Goal: Task Accomplishment & Management: Manage account settings

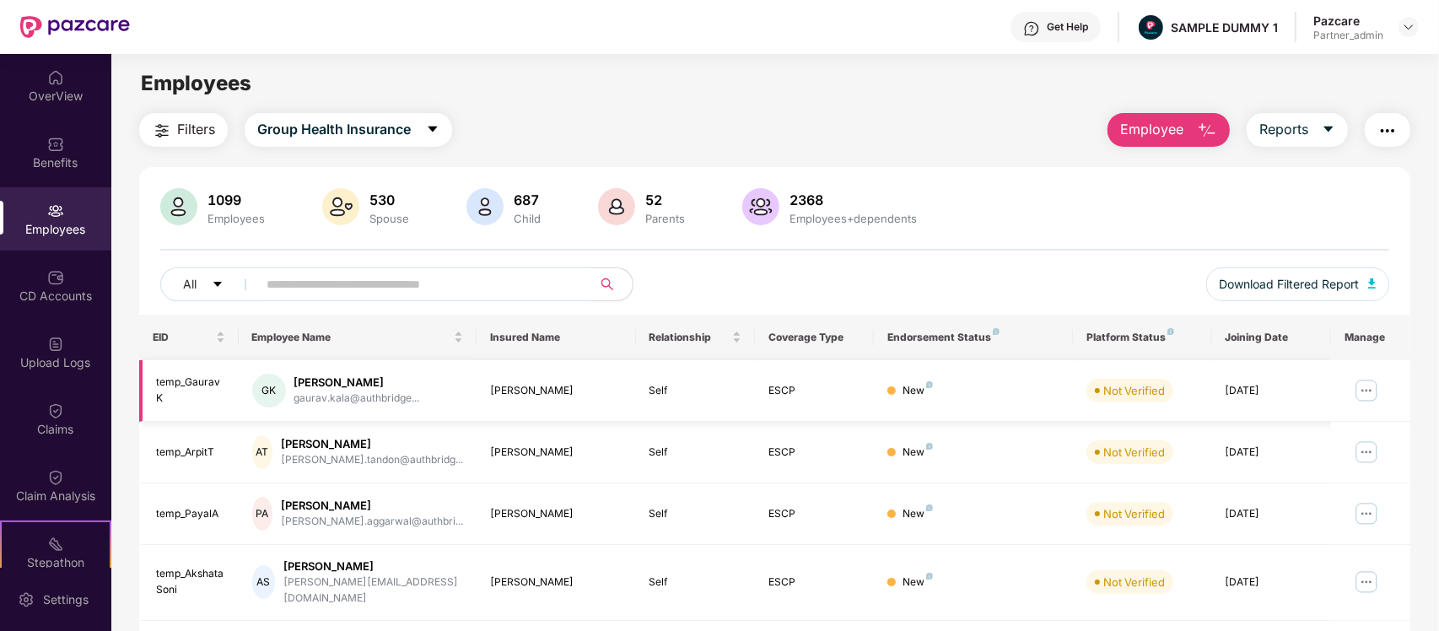
click at [1377, 390] on img at bounding box center [1366, 390] width 27 height 27
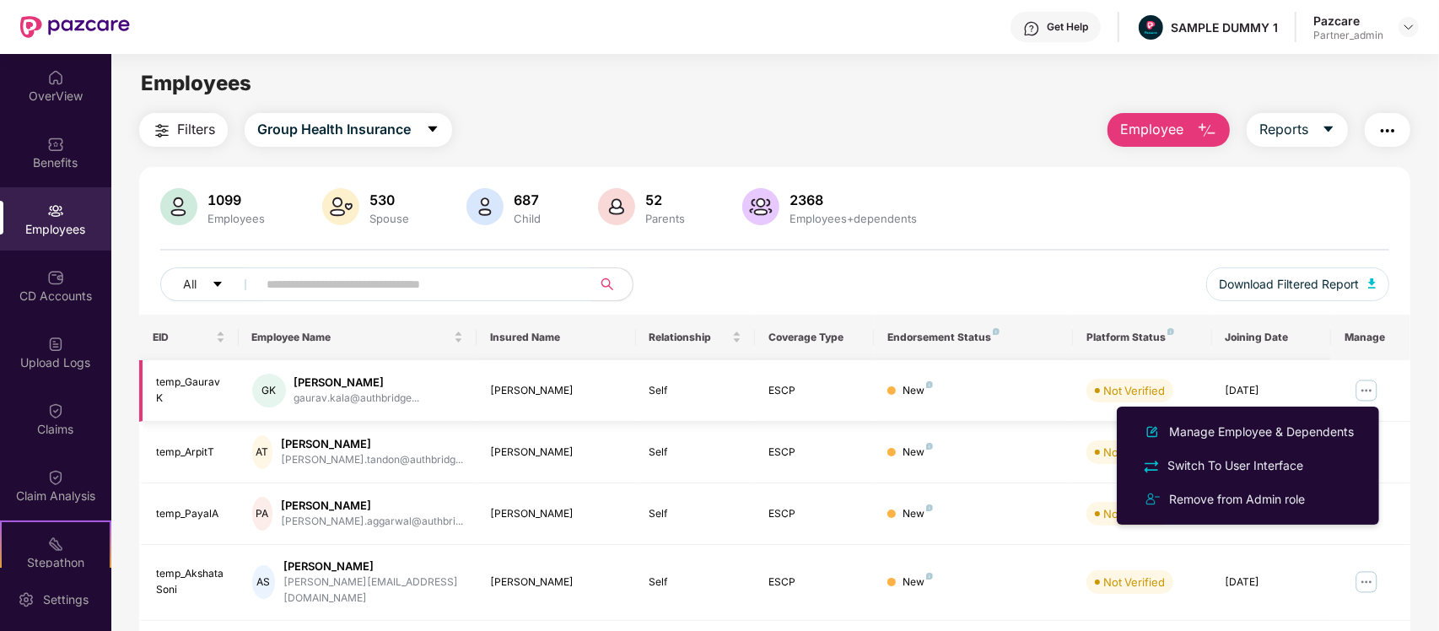
click at [1406, 394] on td at bounding box center [1370, 391] width 79 height 62
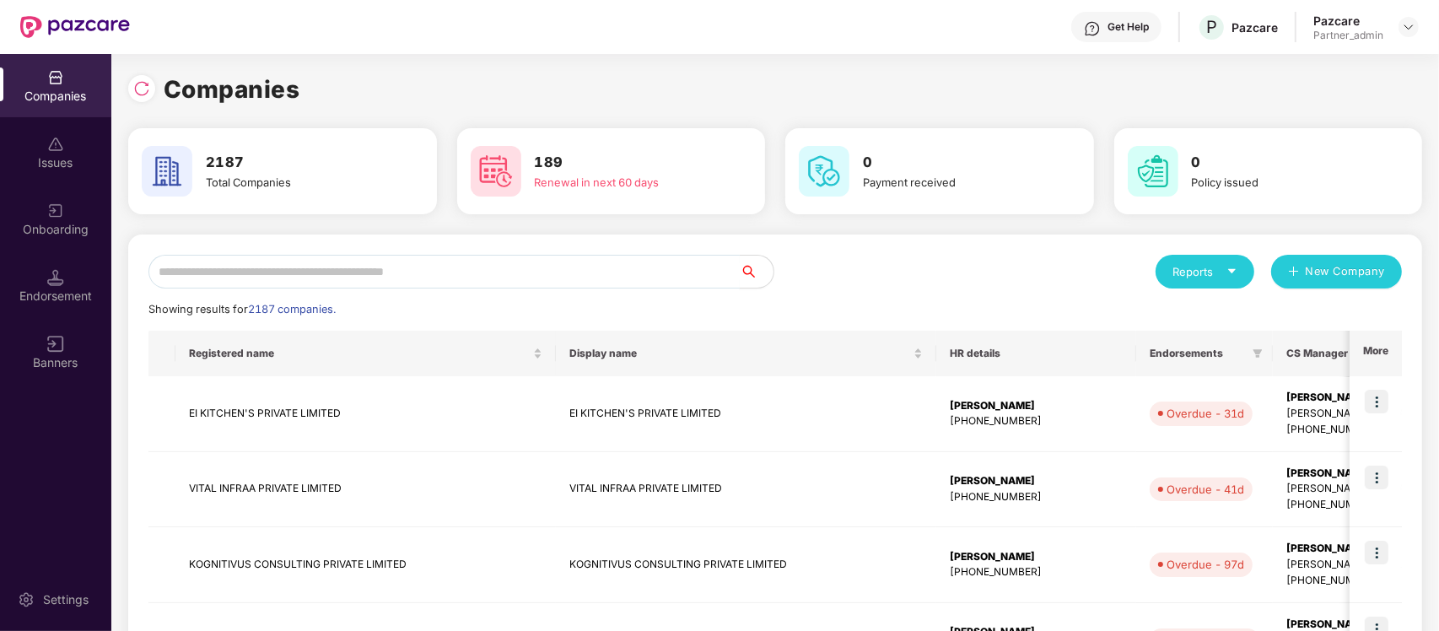
click at [342, 283] on input "text" at bounding box center [443, 272] width 591 height 34
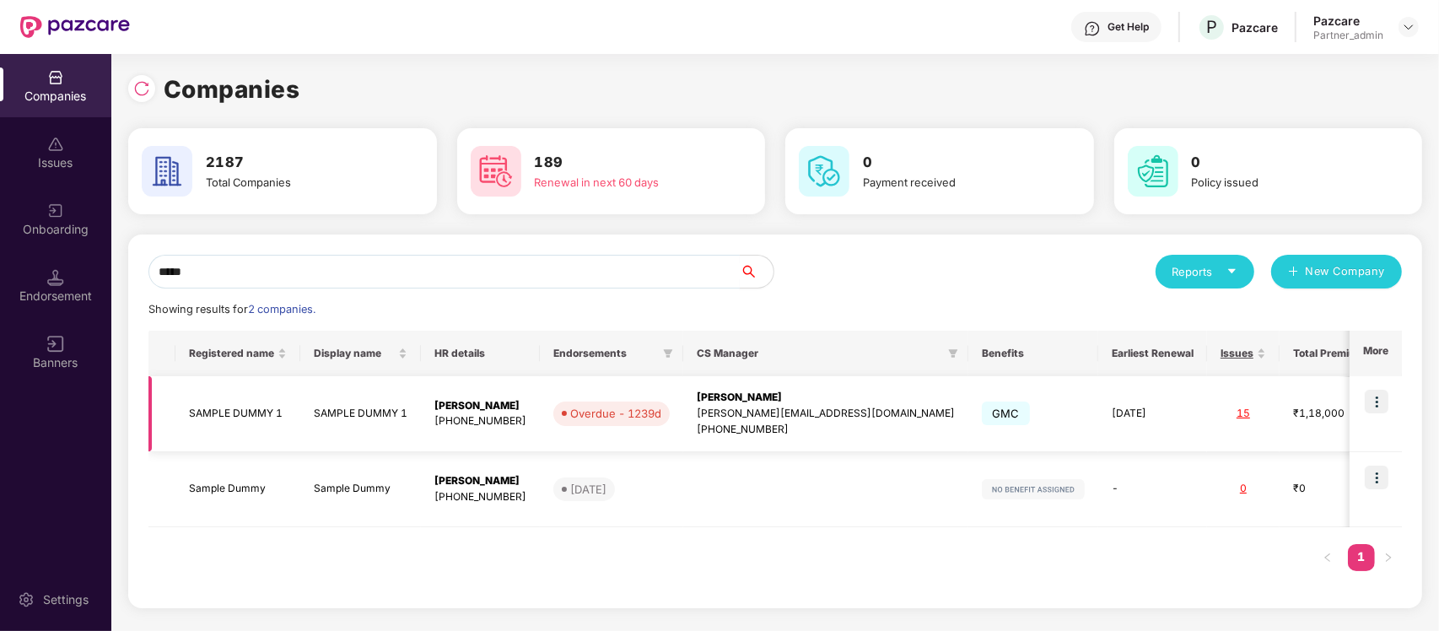
type input "*****"
click at [1384, 401] on img at bounding box center [1376, 402] width 24 height 24
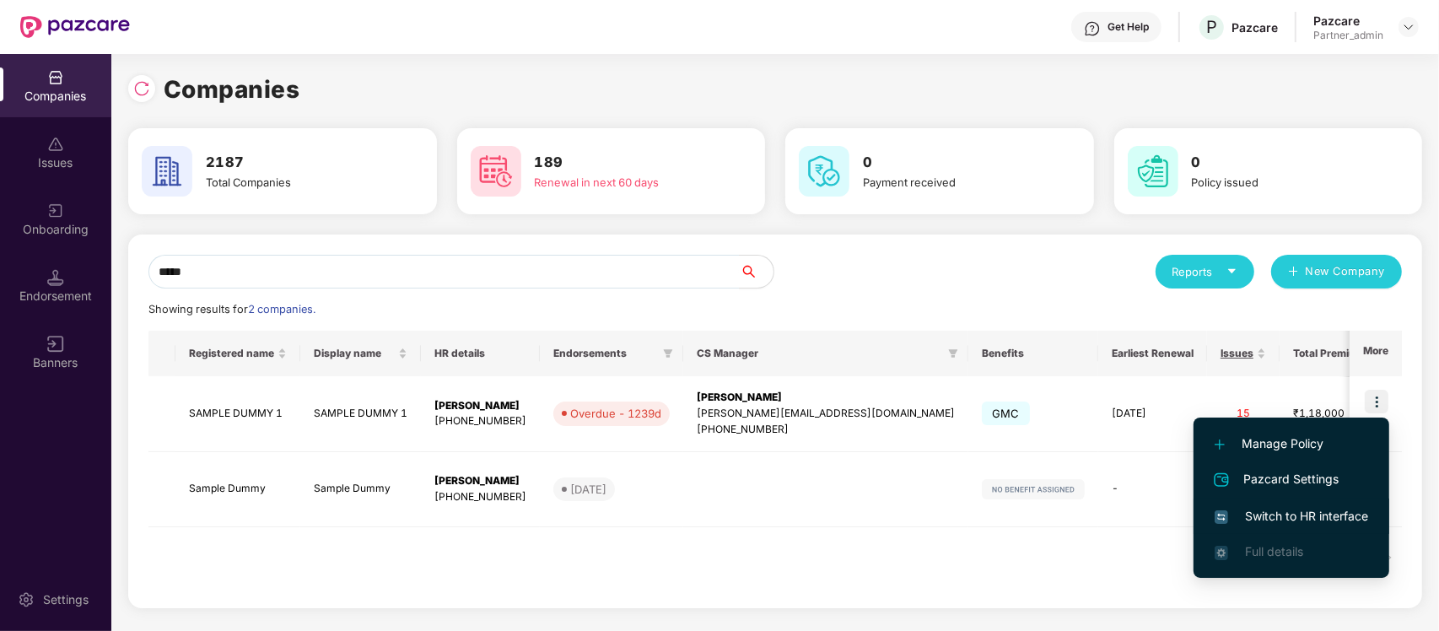
click at [1318, 516] on span "Switch to HR interface" at bounding box center [1290, 516] width 153 height 19
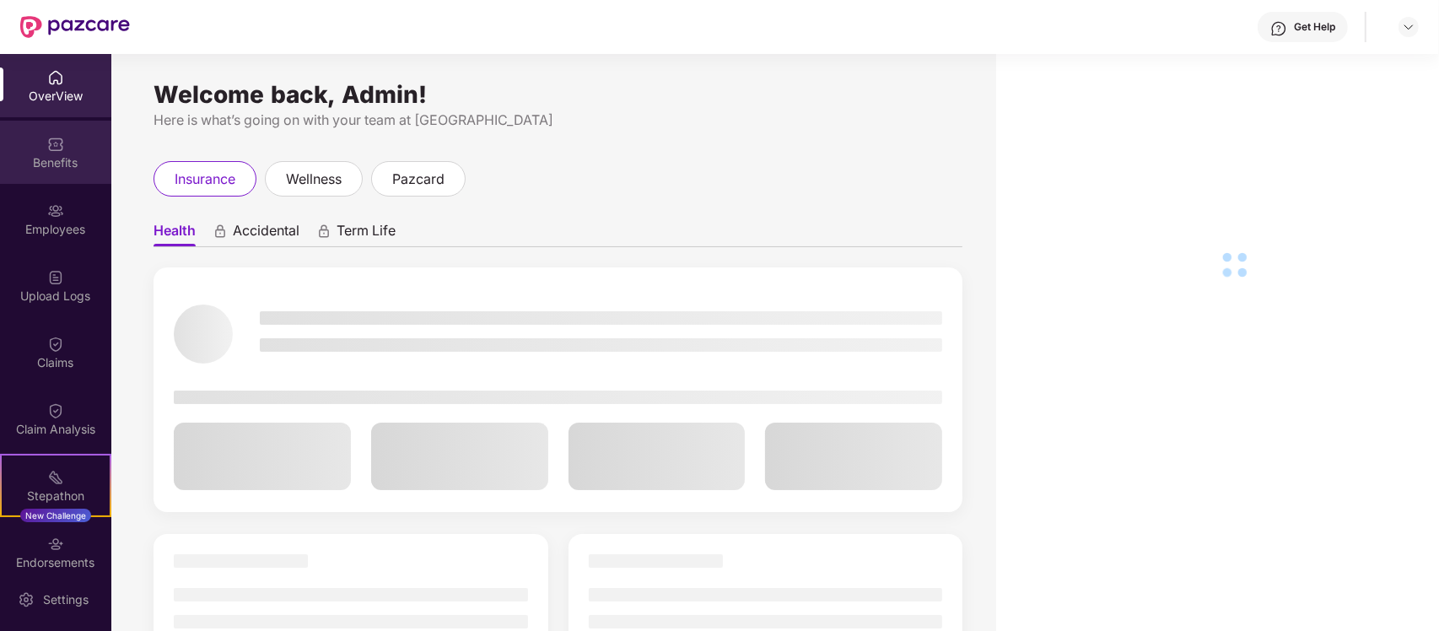
click at [59, 127] on div "Benefits" at bounding box center [55, 152] width 111 height 63
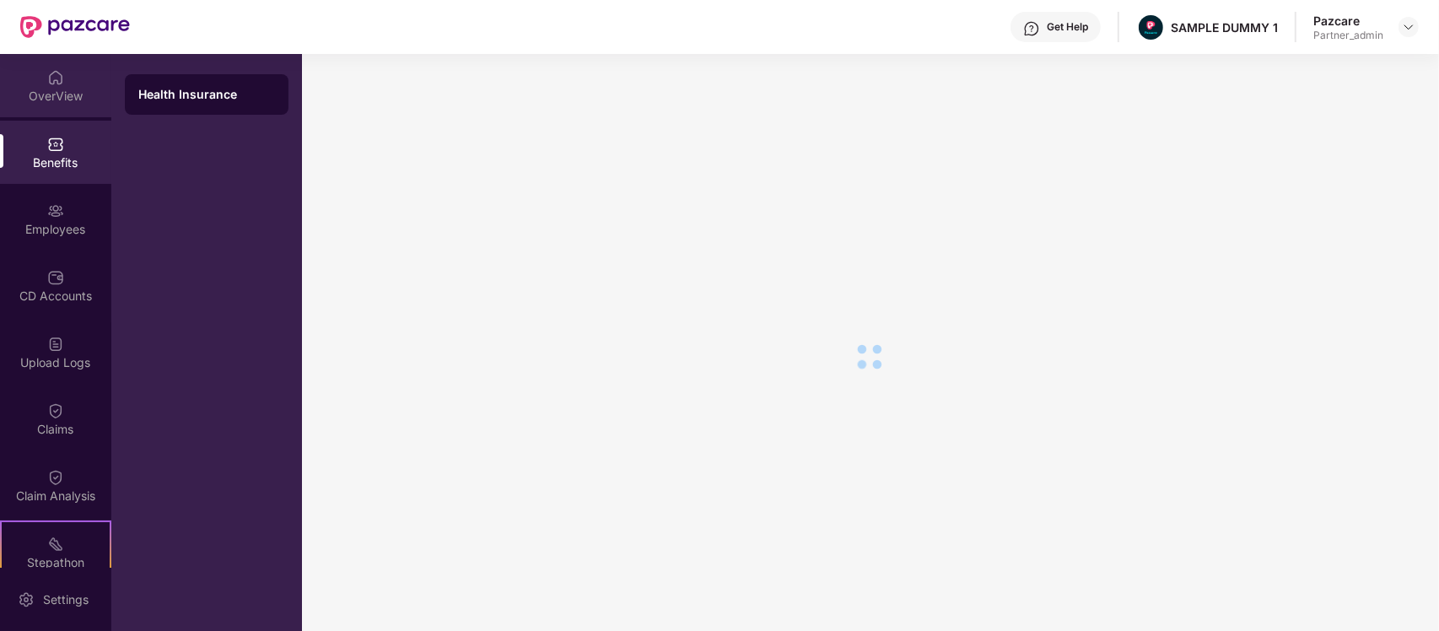
click at [56, 85] on div "OverView" at bounding box center [55, 85] width 111 height 63
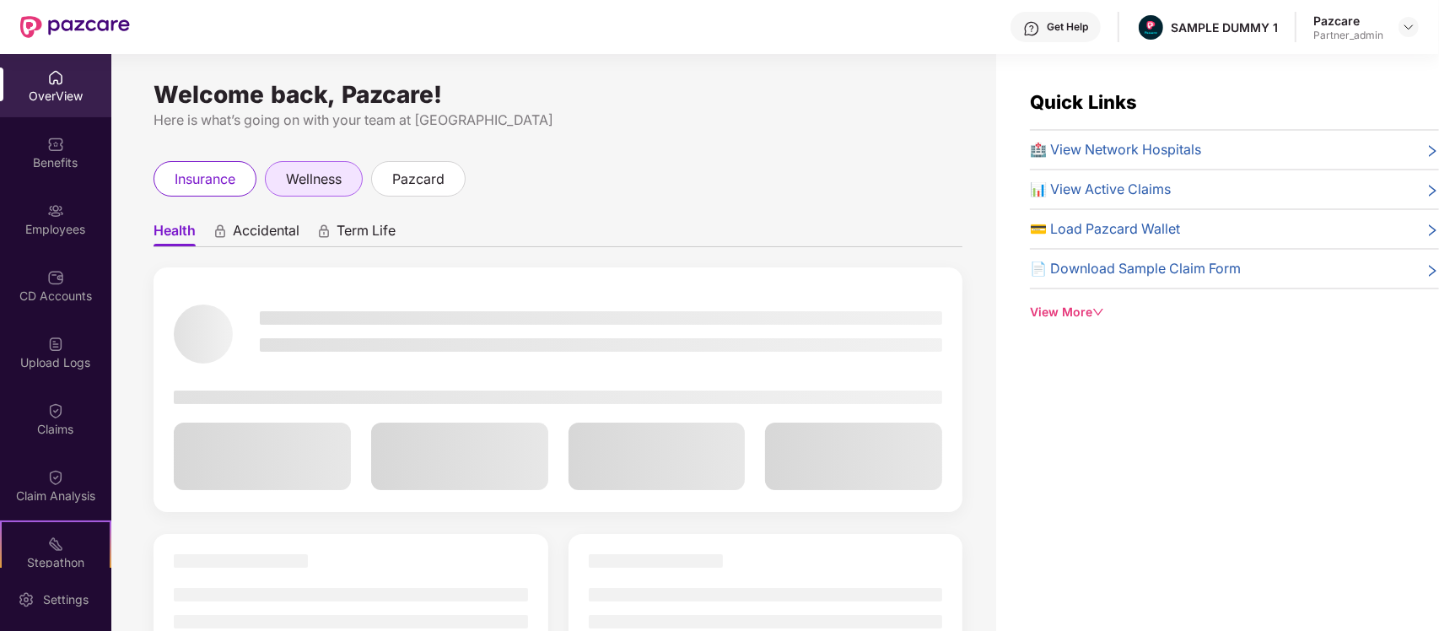
click at [292, 178] on span "wellness" at bounding box center [314, 179] width 56 height 21
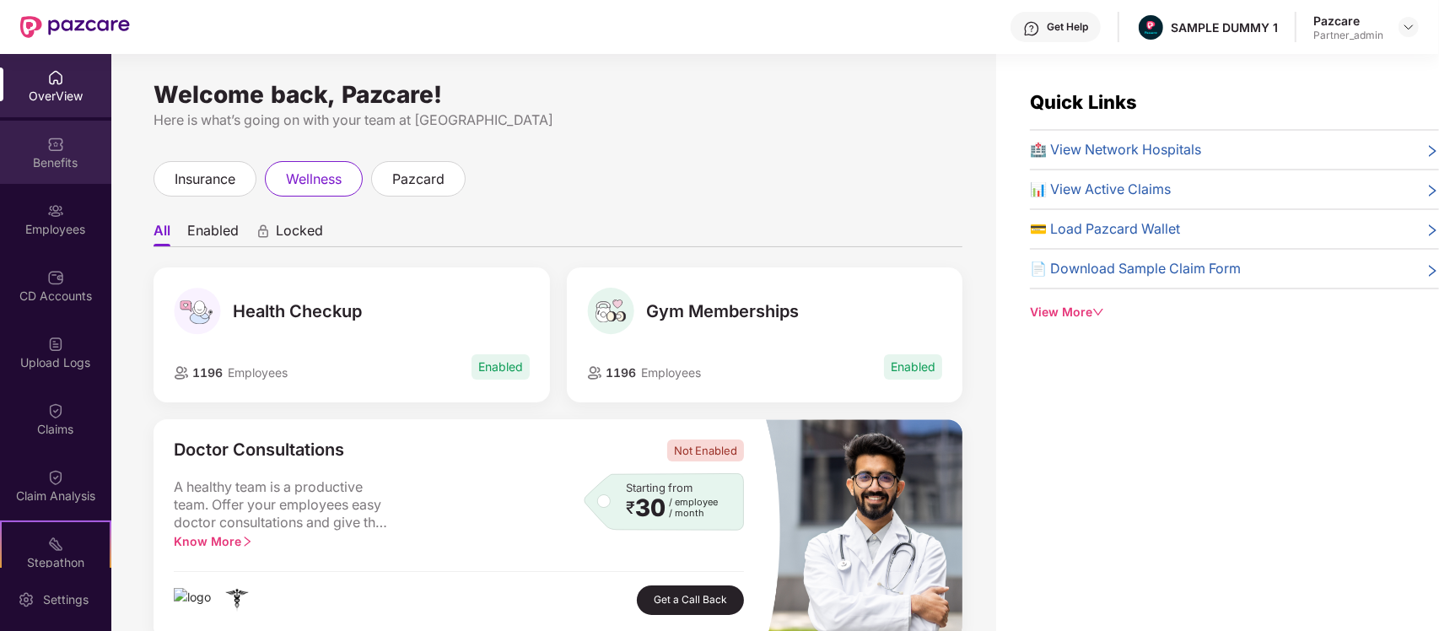
click at [56, 157] on div "Benefits" at bounding box center [55, 162] width 111 height 17
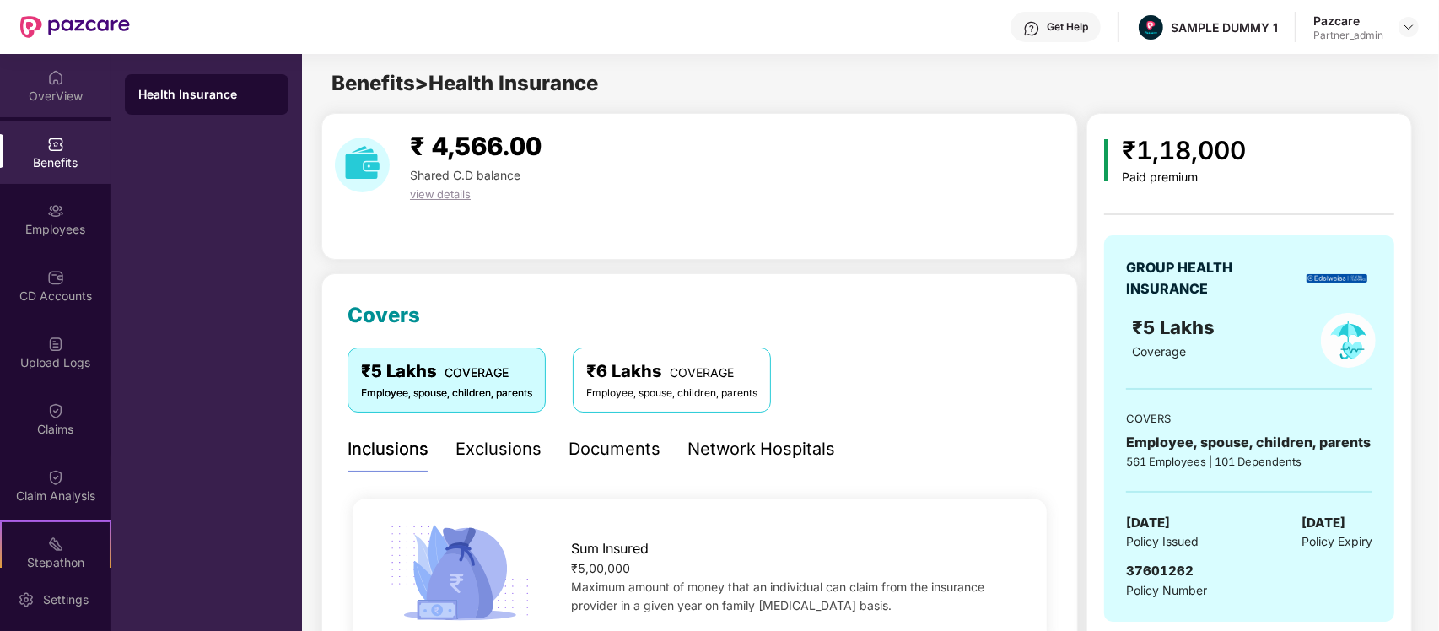
click at [67, 88] on div "OverView" at bounding box center [55, 96] width 111 height 17
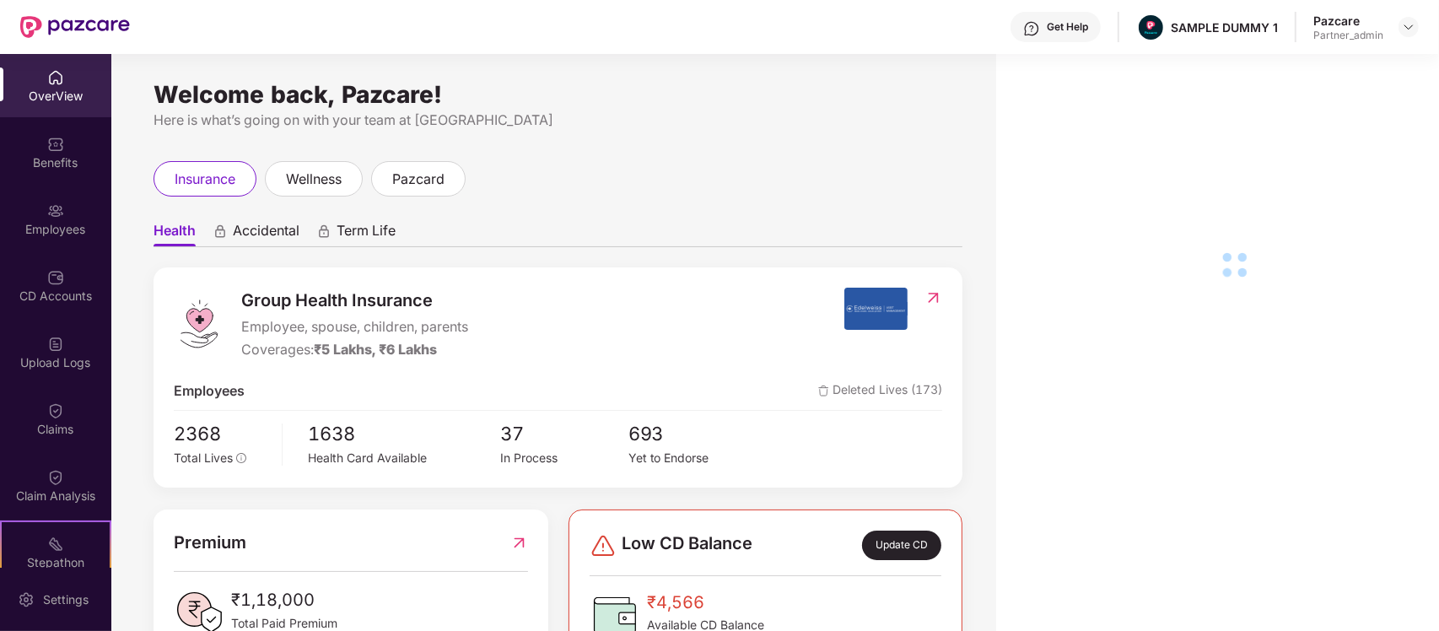
click at [40, 412] on div "Claims" at bounding box center [55, 418] width 111 height 63
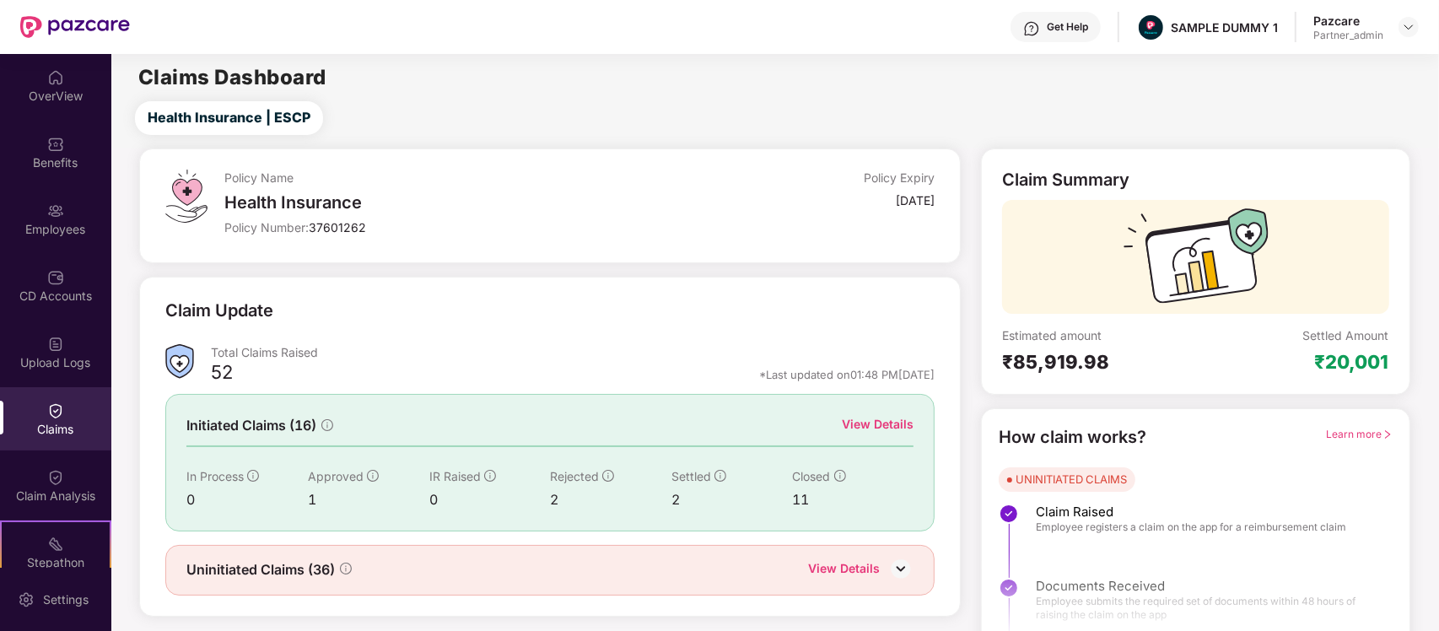
click at [40, 448] on div "Claims" at bounding box center [55, 418] width 111 height 63
click at [42, 465] on div "Claim Analysis" at bounding box center [55, 485] width 111 height 63
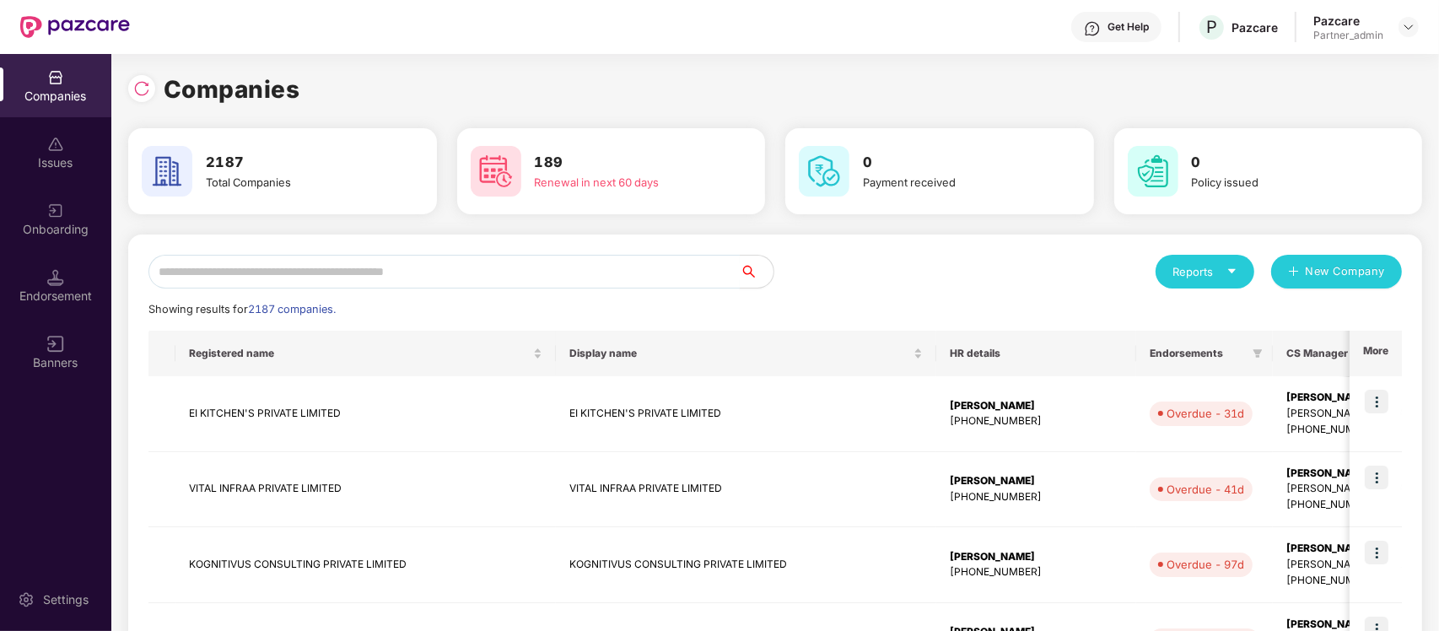
click at [499, 271] on input "text" at bounding box center [443, 272] width 591 height 34
paste input "**********"
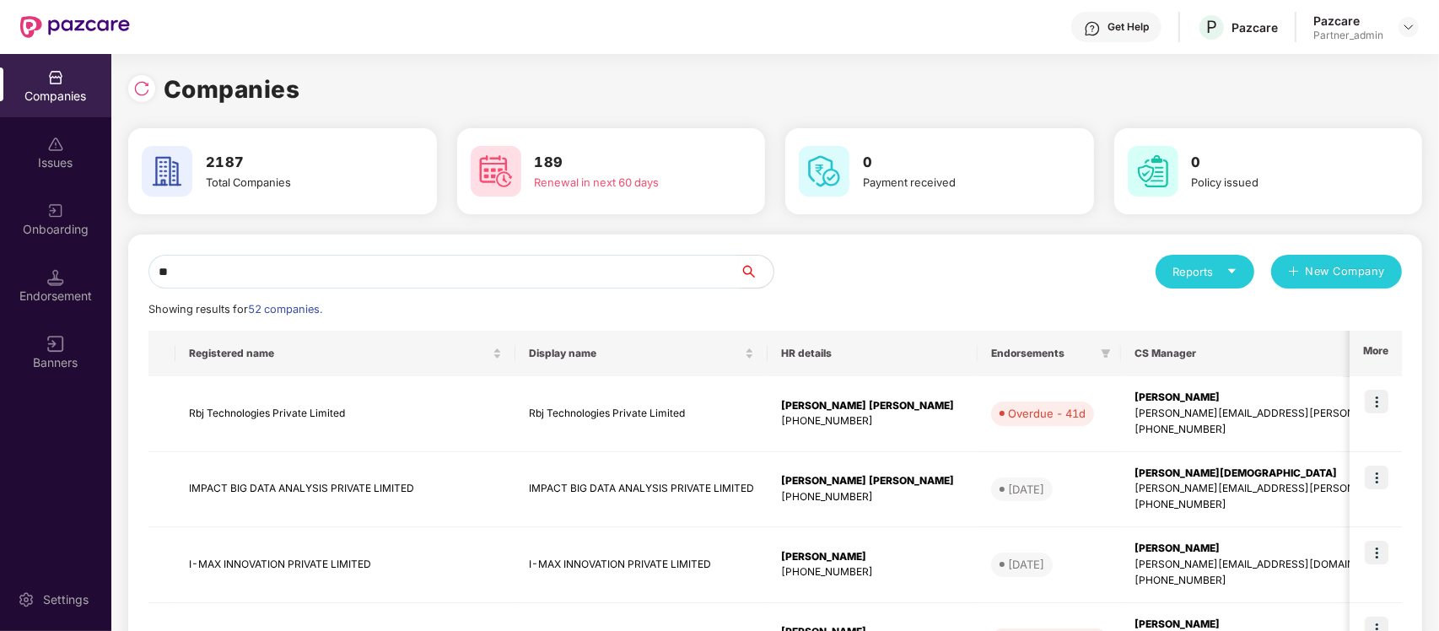
type input "*"
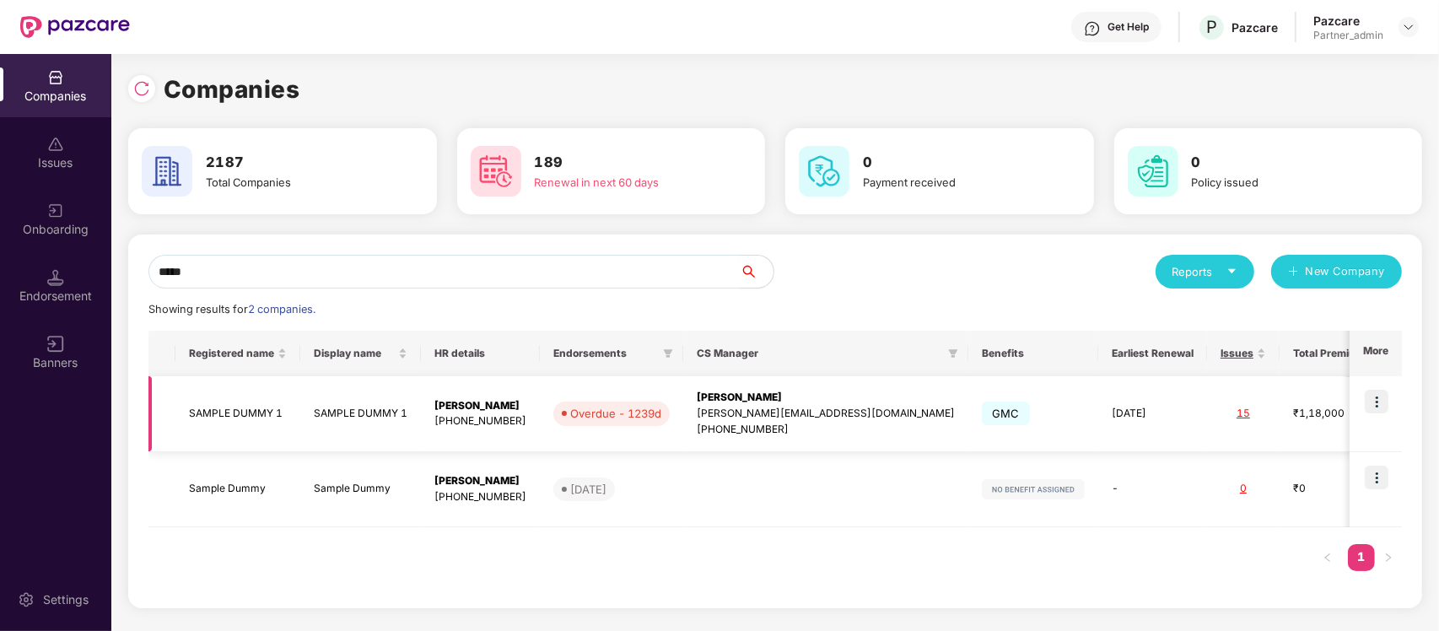
type input "*****"
click at [1380, 401] on img at bounding box center [1376, 402] width 24 height 24
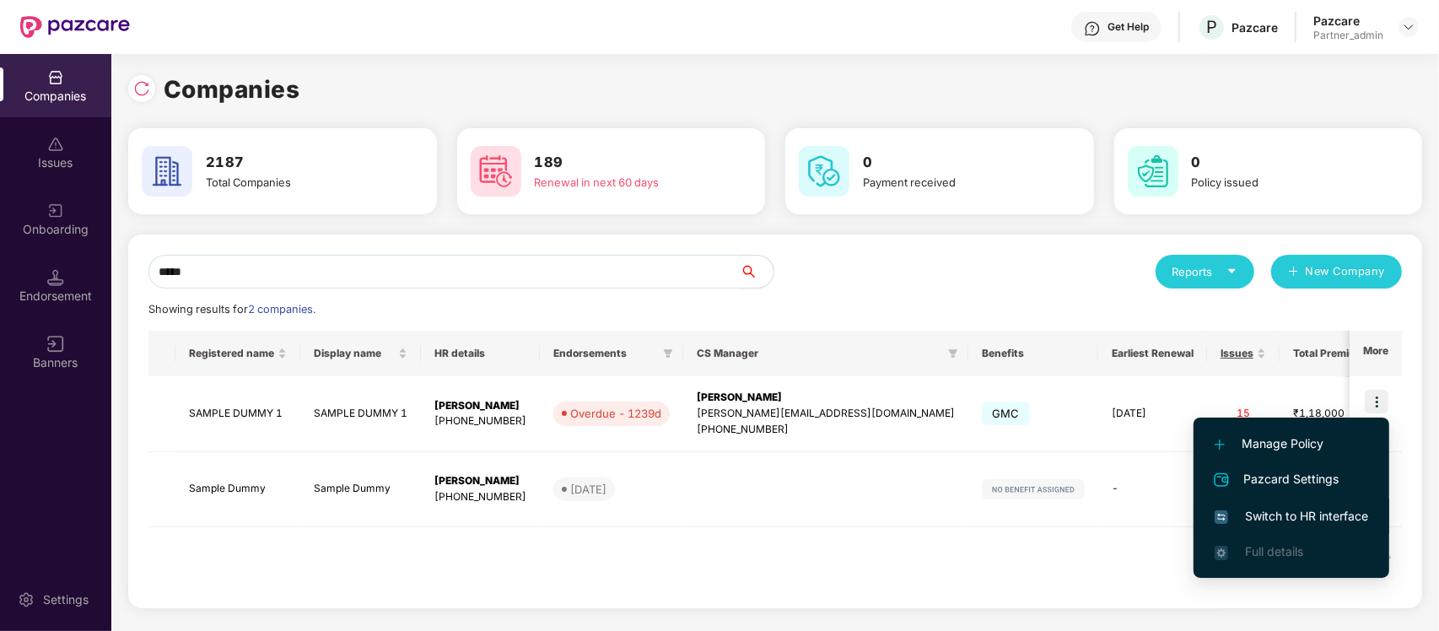
click at [1299, 525] on li "Switch to HR interface" at bounding box center [1291, 515] width 196 height 35
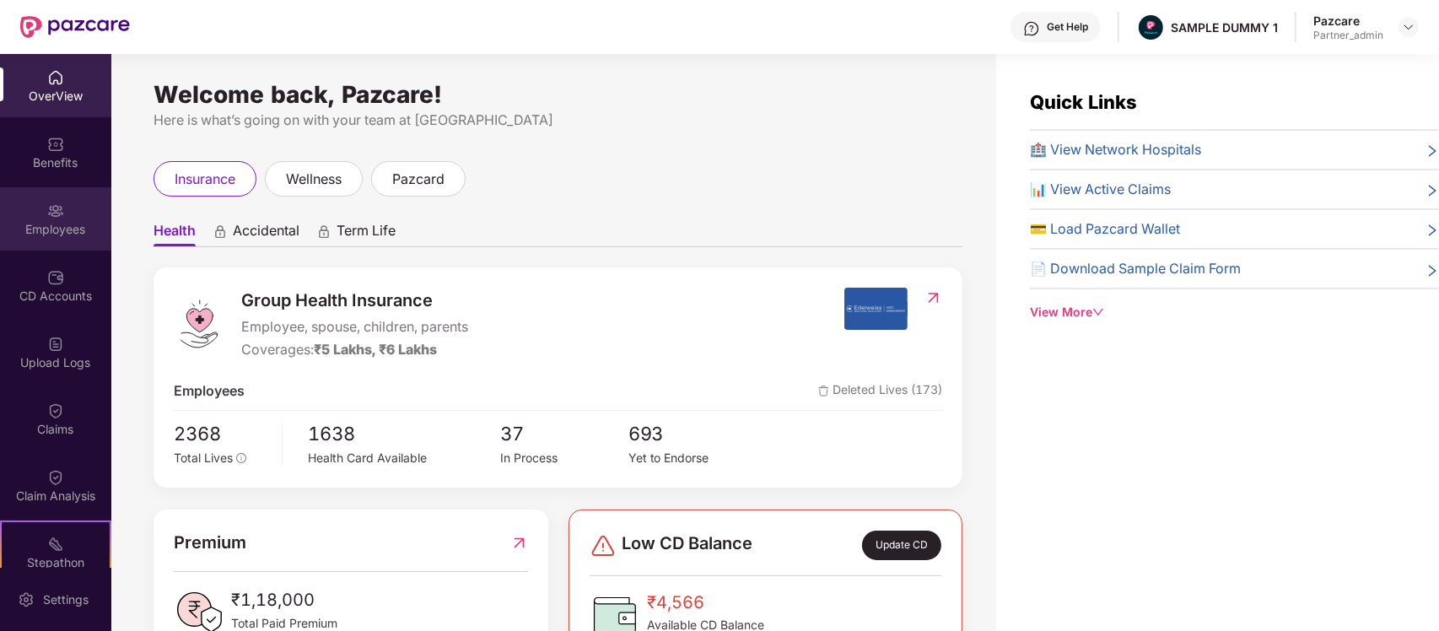
click at [51, 236] on div "Employees" at bounding box center [55, 229] width 111 height 17
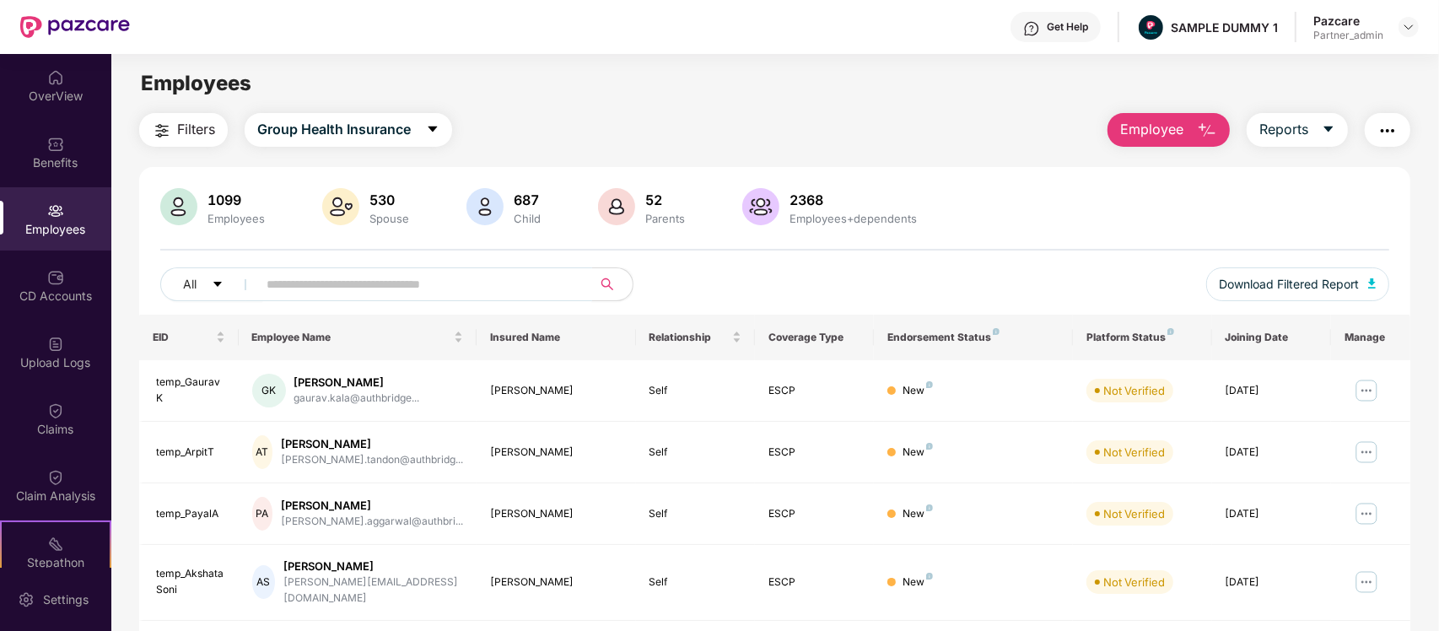
click at [330, 292] on input "text" at bounding box center [417, 284] width 303 height 25
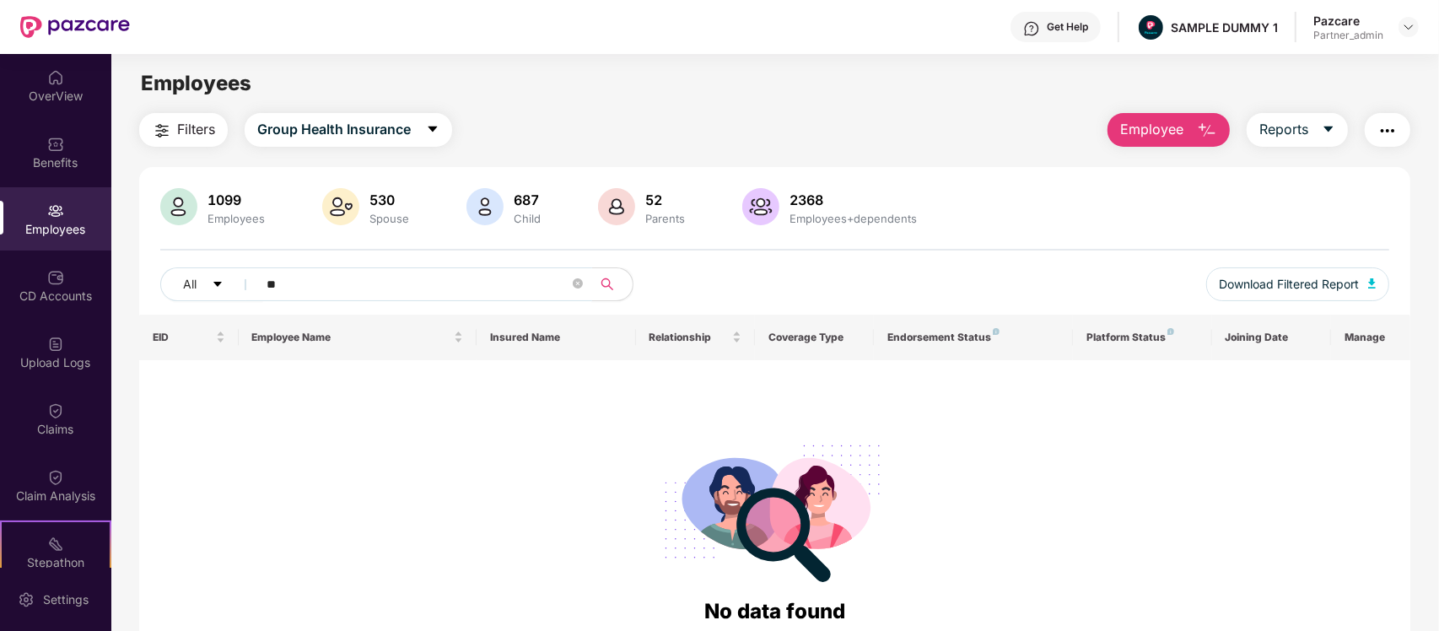
type input "*"
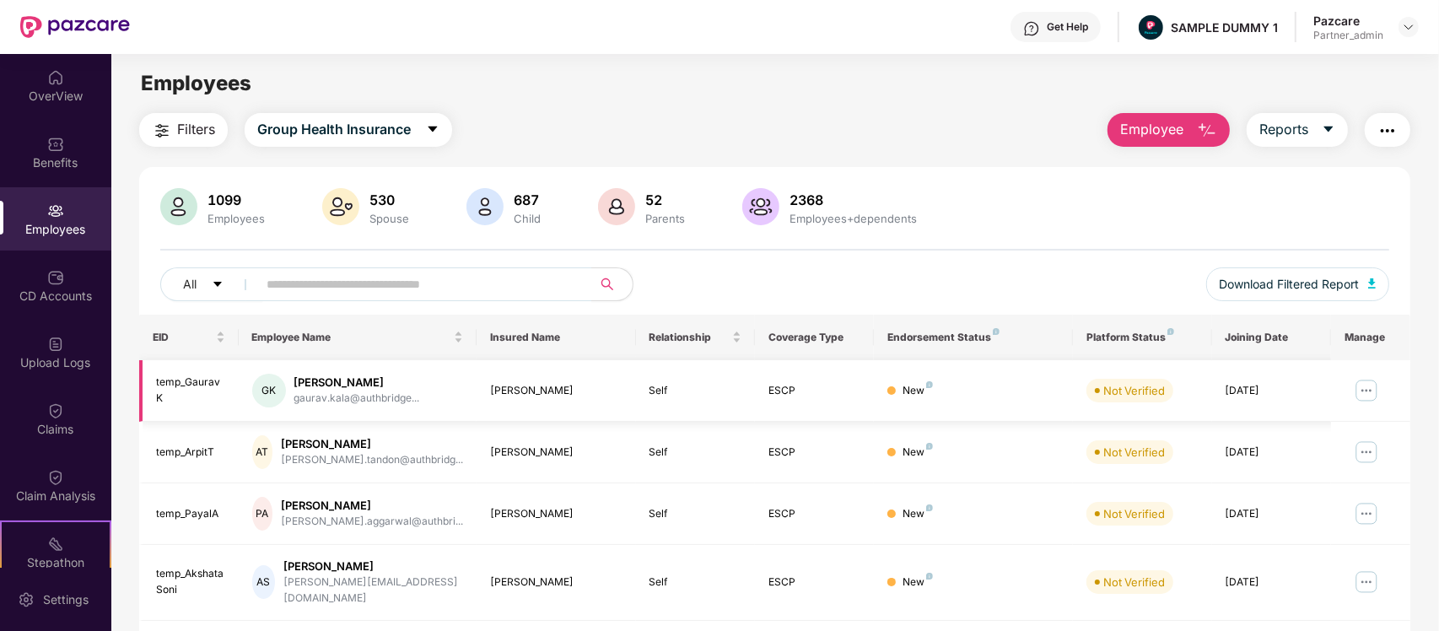
click at [1372, 403] on img at bounding box center [1366, 390] width 27 height 27
click at [541, 283] on input "text" at bounding box center [417, 284] width 303 height 25
type input "*****"
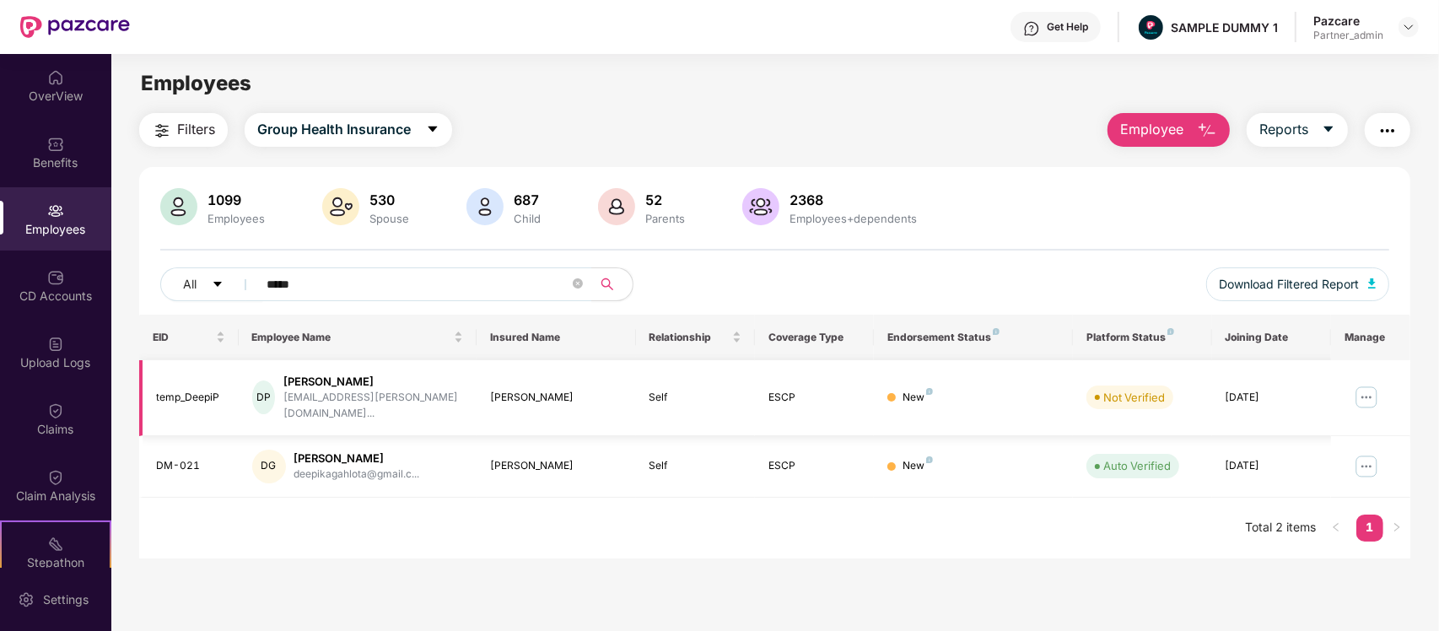
click at [1377, 385] on img at bounding box center [1366, 397] width 27 height 27
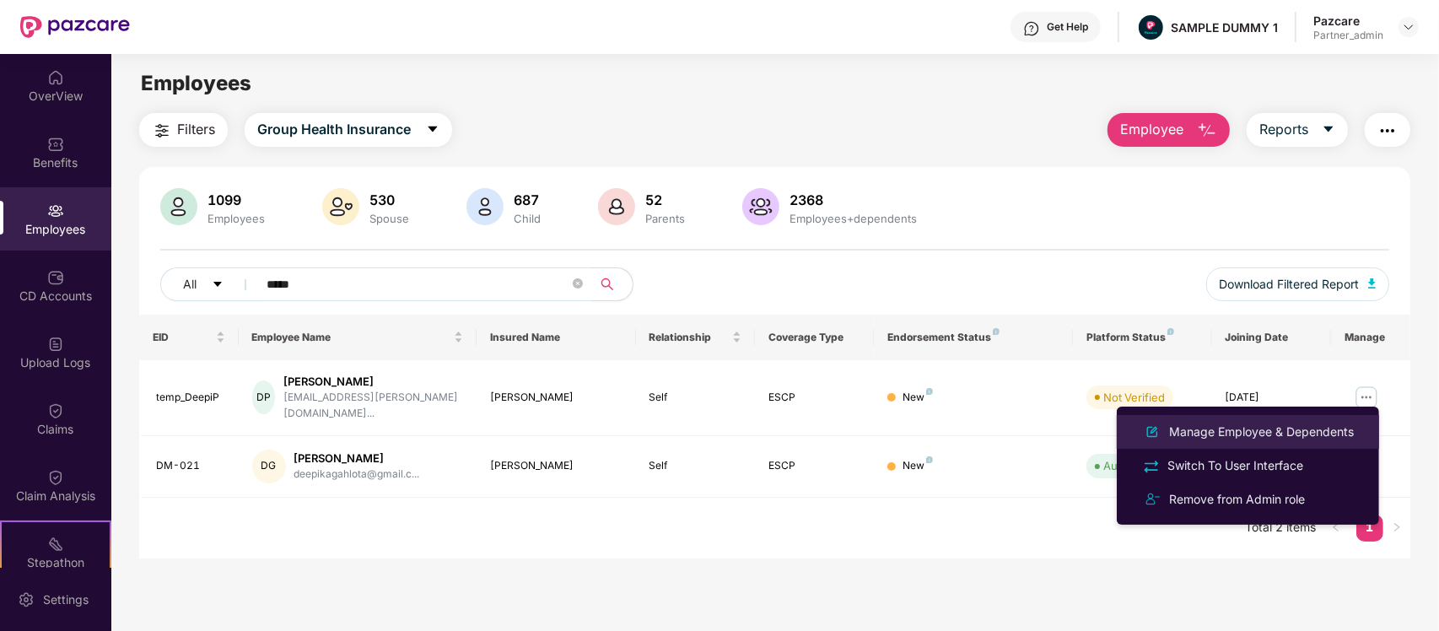
click at [1287, 423] on div "Manage Employee & Dependents" at bounding box center [1260, 431] width 191 height 19
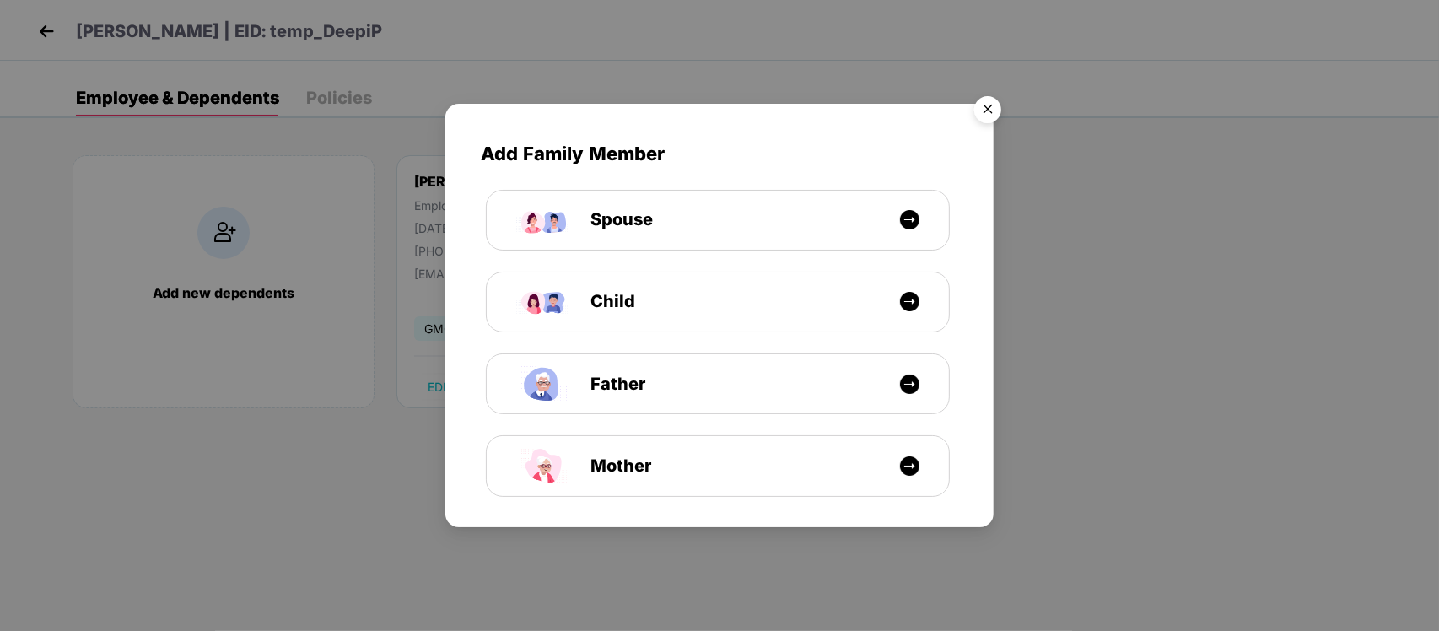
click at [988, 126] on img "Close" at bounding box center [987, 112] width 47 height 47
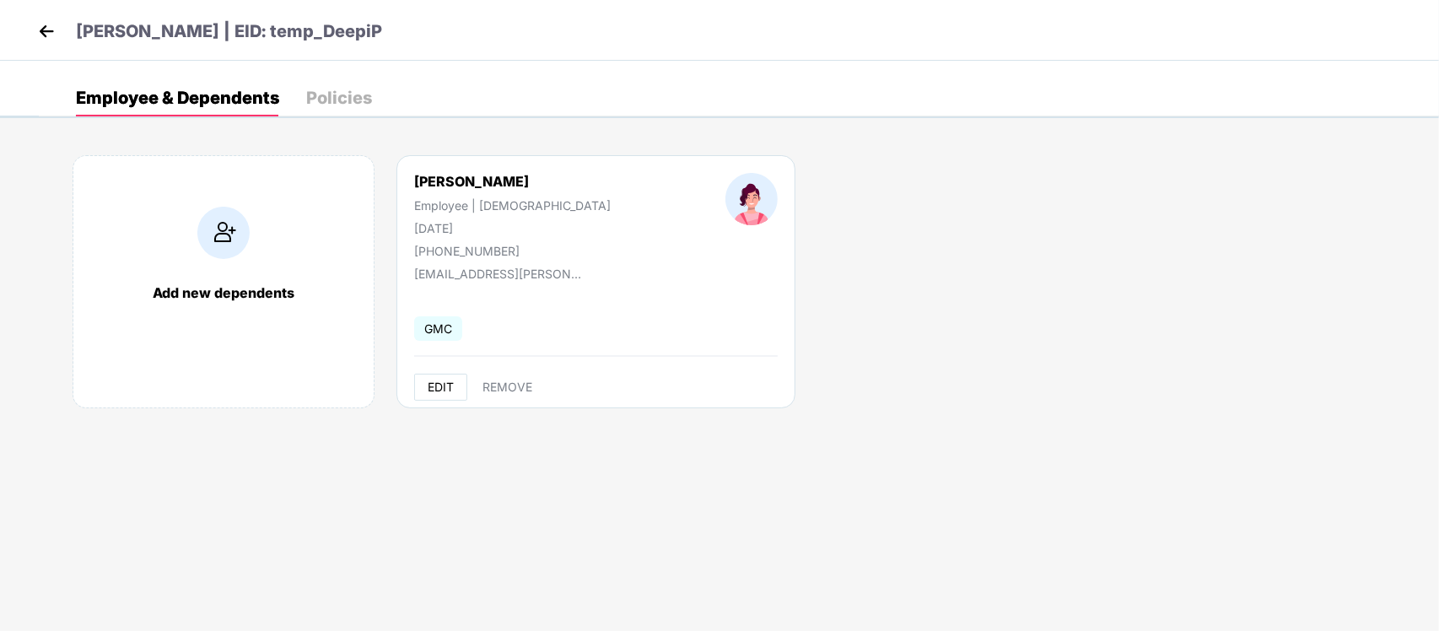
click at [435, 377] on button "EDIT" at bounding box center [440, 387] width 53 height 27
select select "******"
